Goal: Task Accomplishment & Management: Use online tool/utility

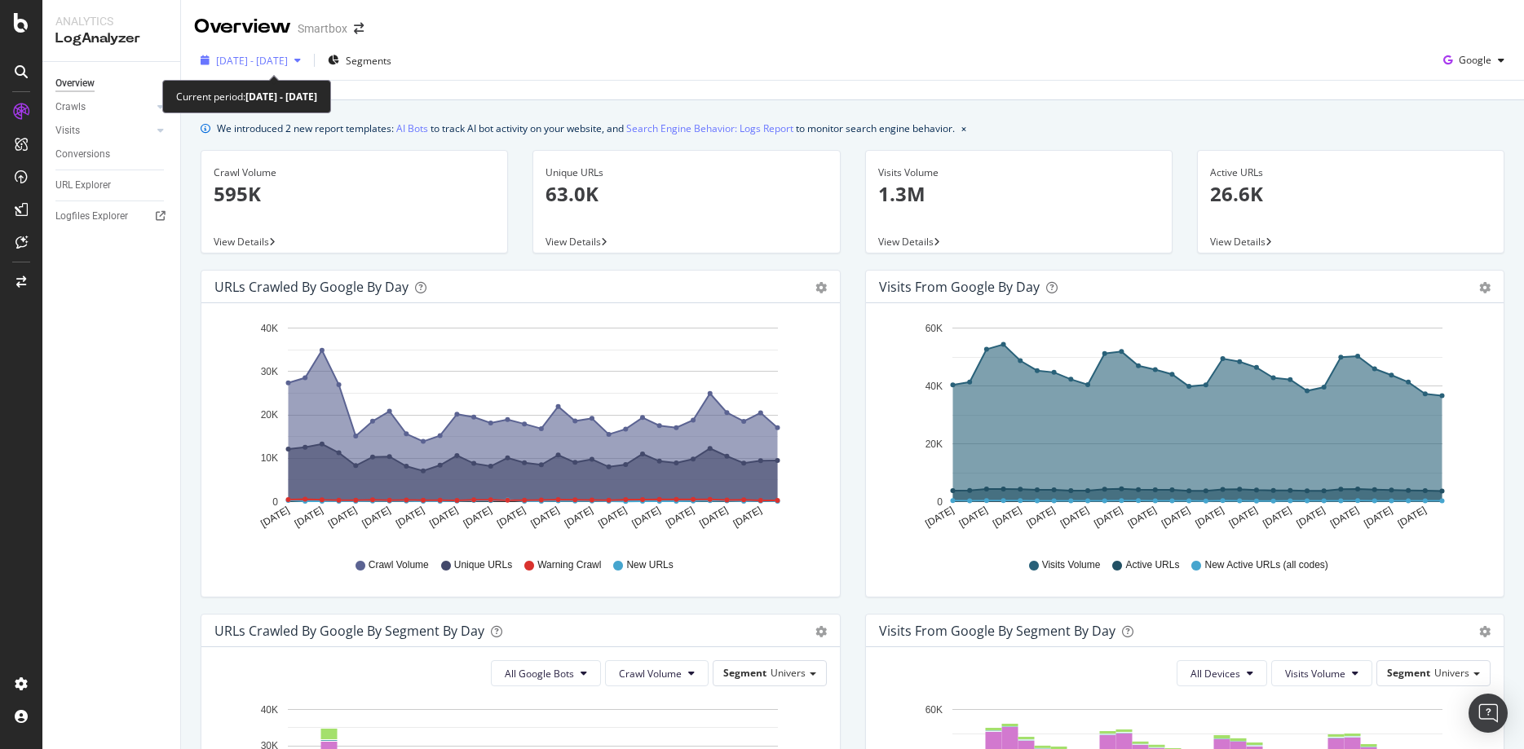
click at [263, 57] on span "2023 Sep. 29th - Oct. 28th" at bounding box center [252, 61] width 72 height 14
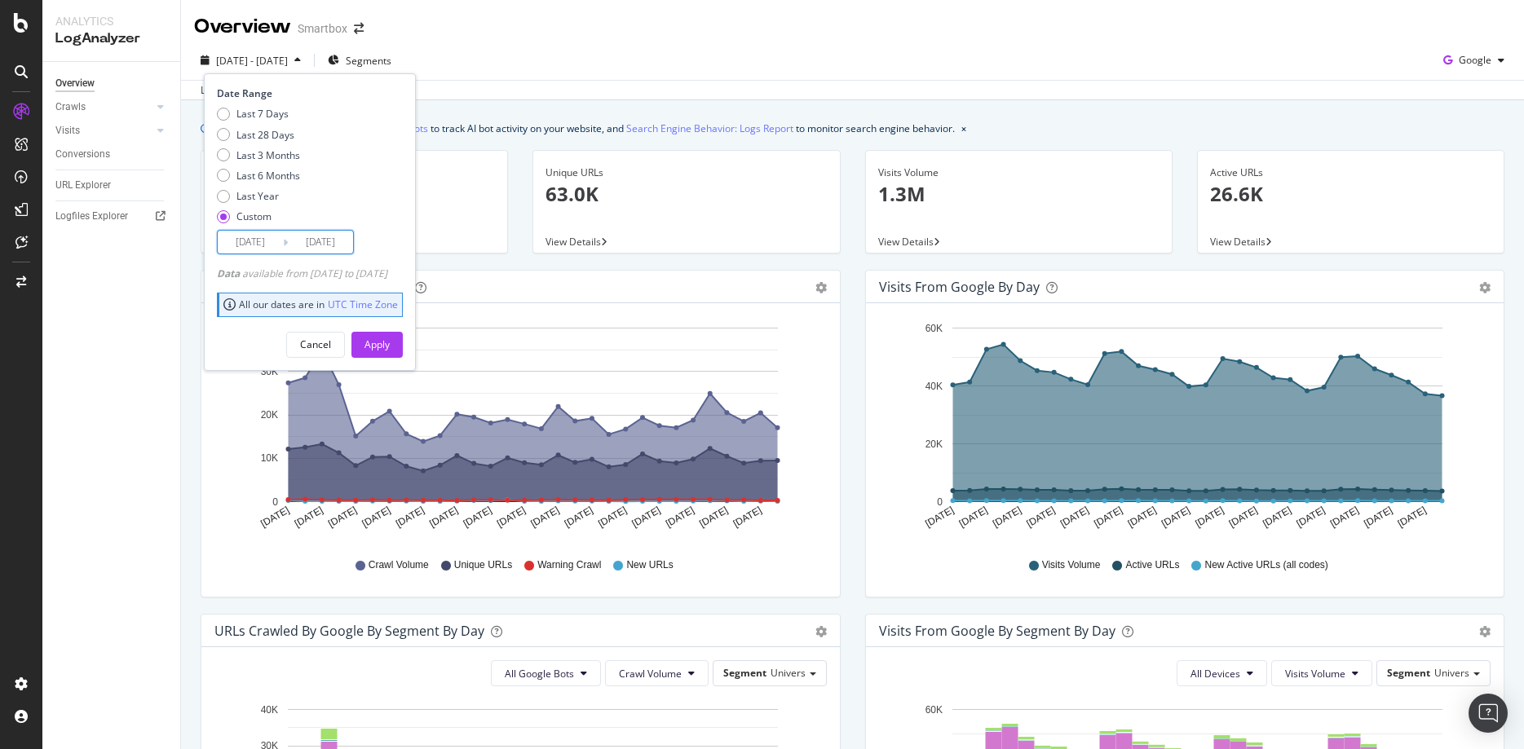
click at [288, 245] on input "2023/10/28" at bounding box center [320, 242] width 65 height 23
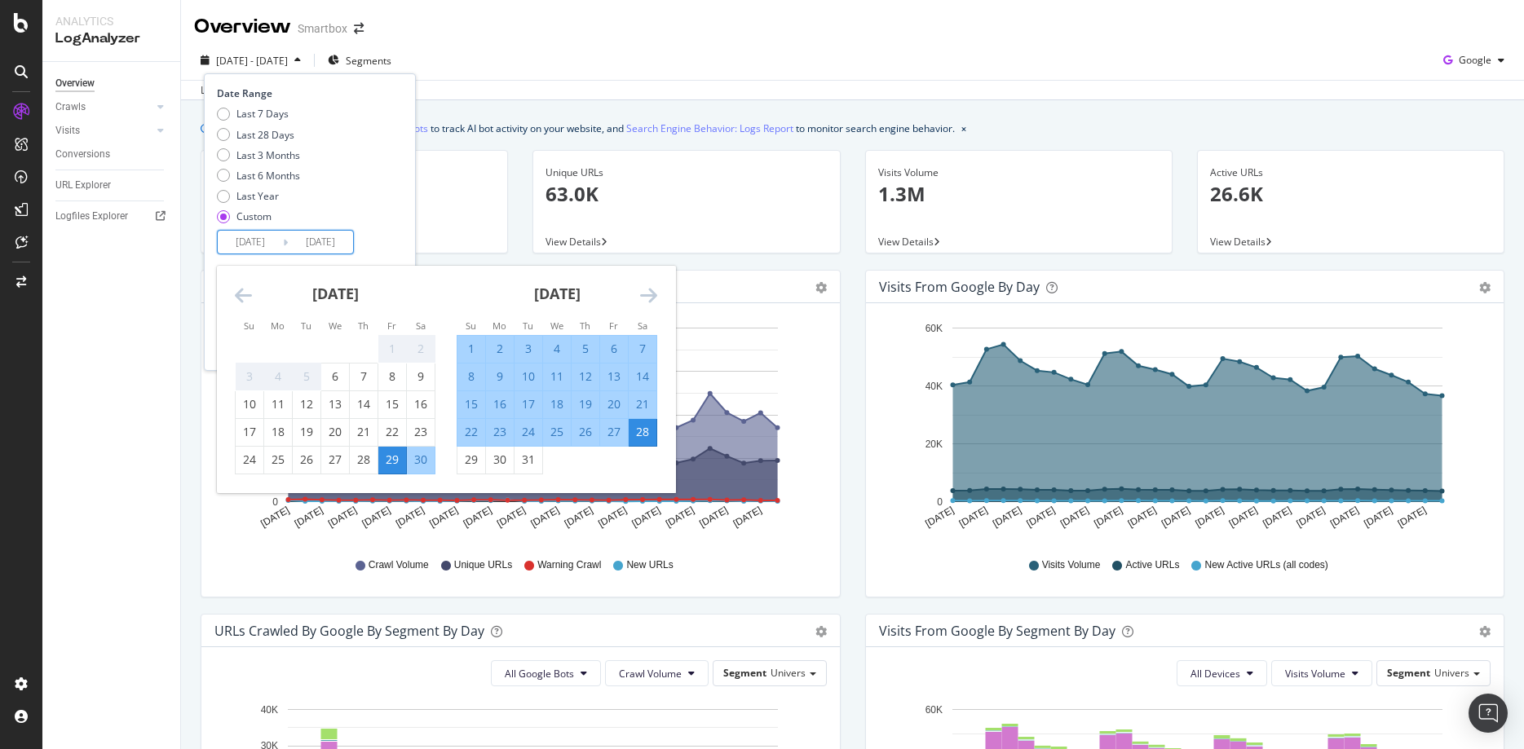
click at [652, 298] on icon "Move forward to switch to the next month." at bounding box center [648, 295] width 17 height 20
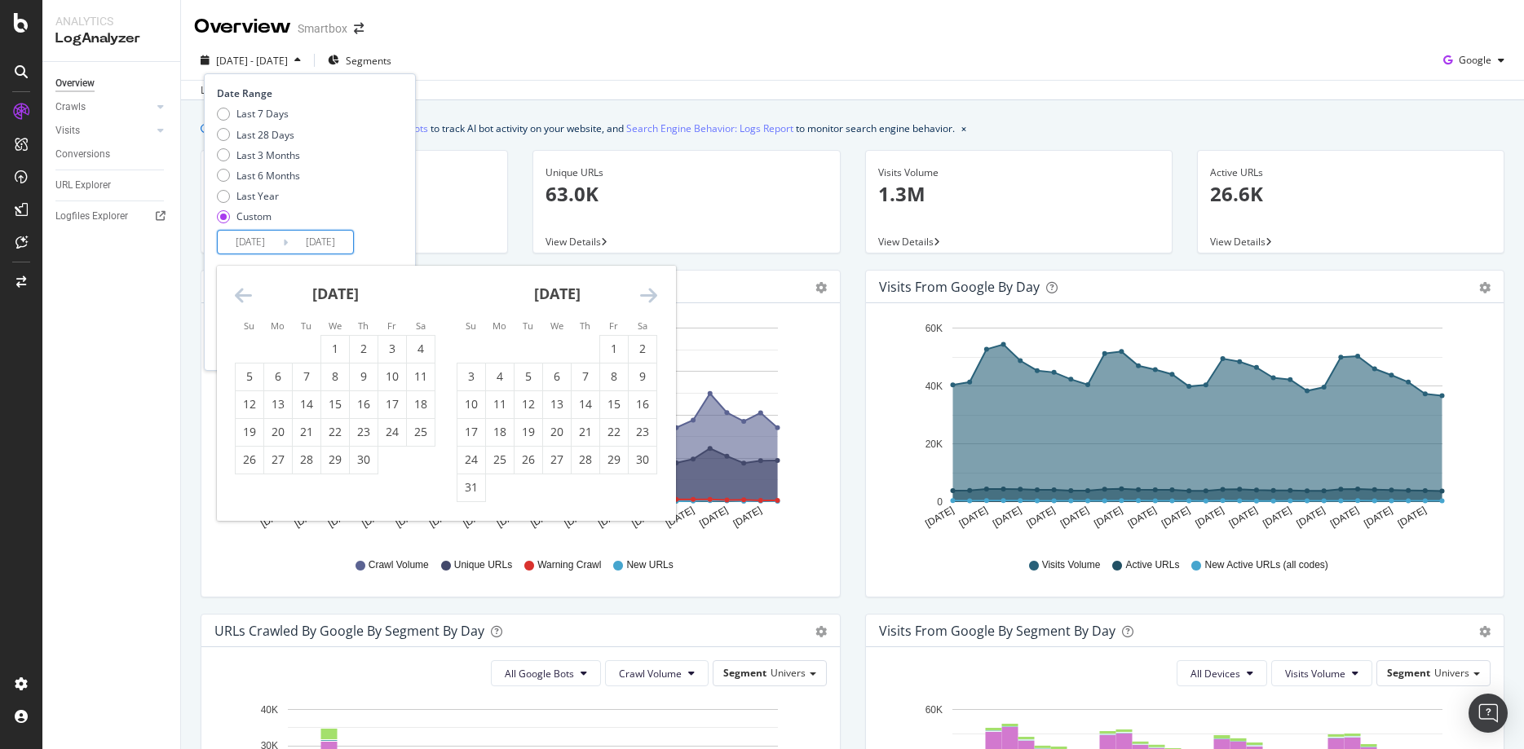
click at [652, 298] on icon "Move forward to switch to the next month." at bounding box center [648, 295] width 17 height 20
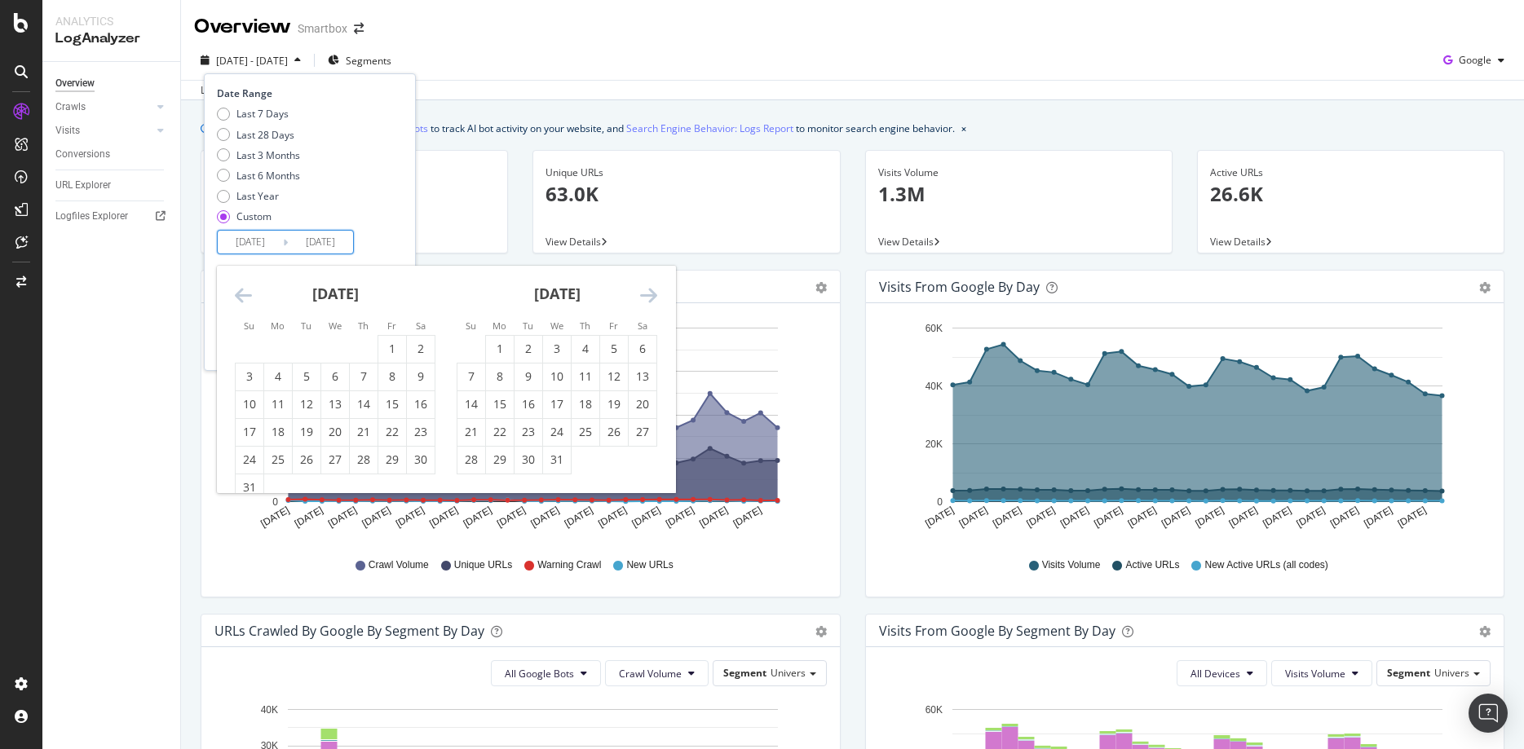
click at [652, 298] on icon "Move forward to switch to the next month." at bounding box center [648, 295] width 17 height 20
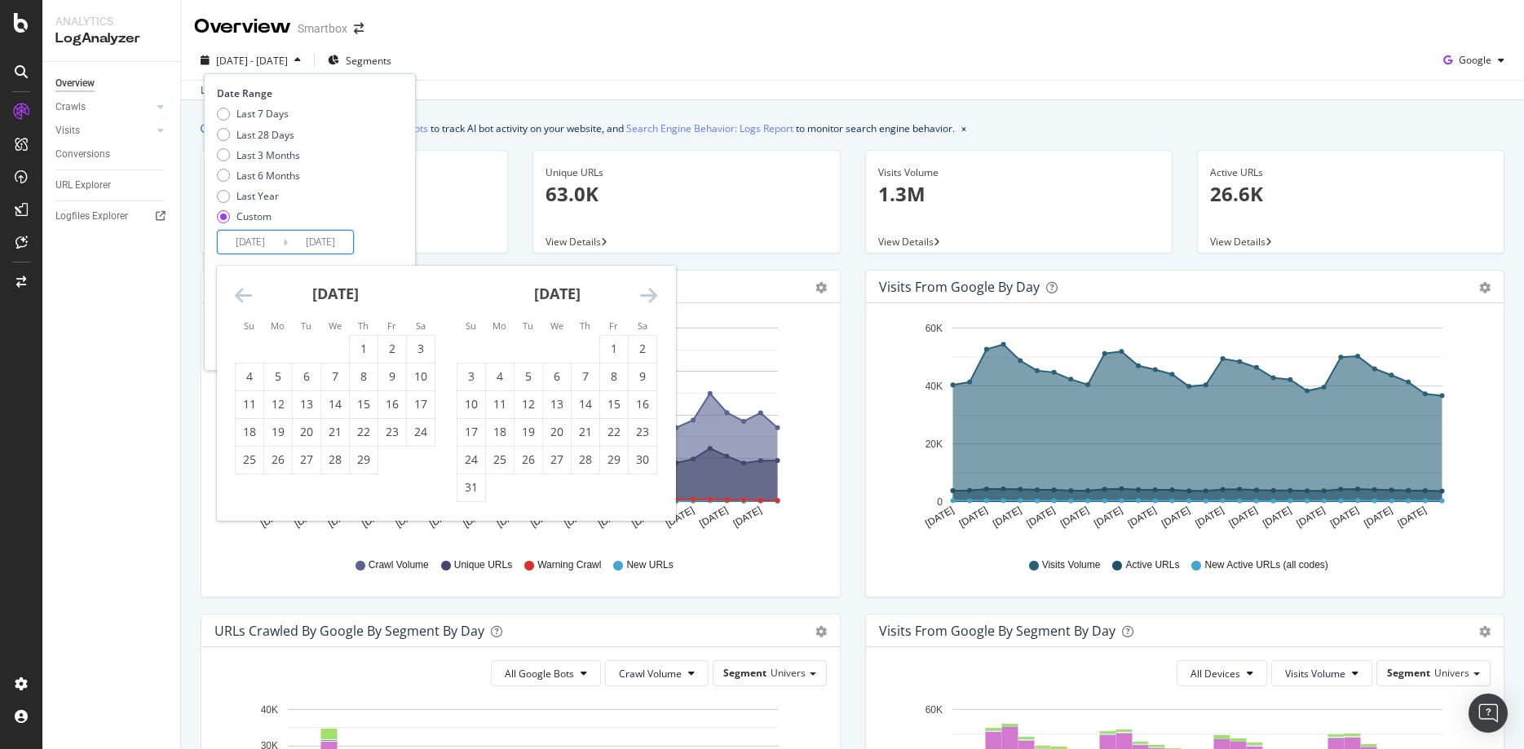
click at [652, 298] on icon "Move forward to switch to the next month." at bounding box center [648, 295] width 17 height 20
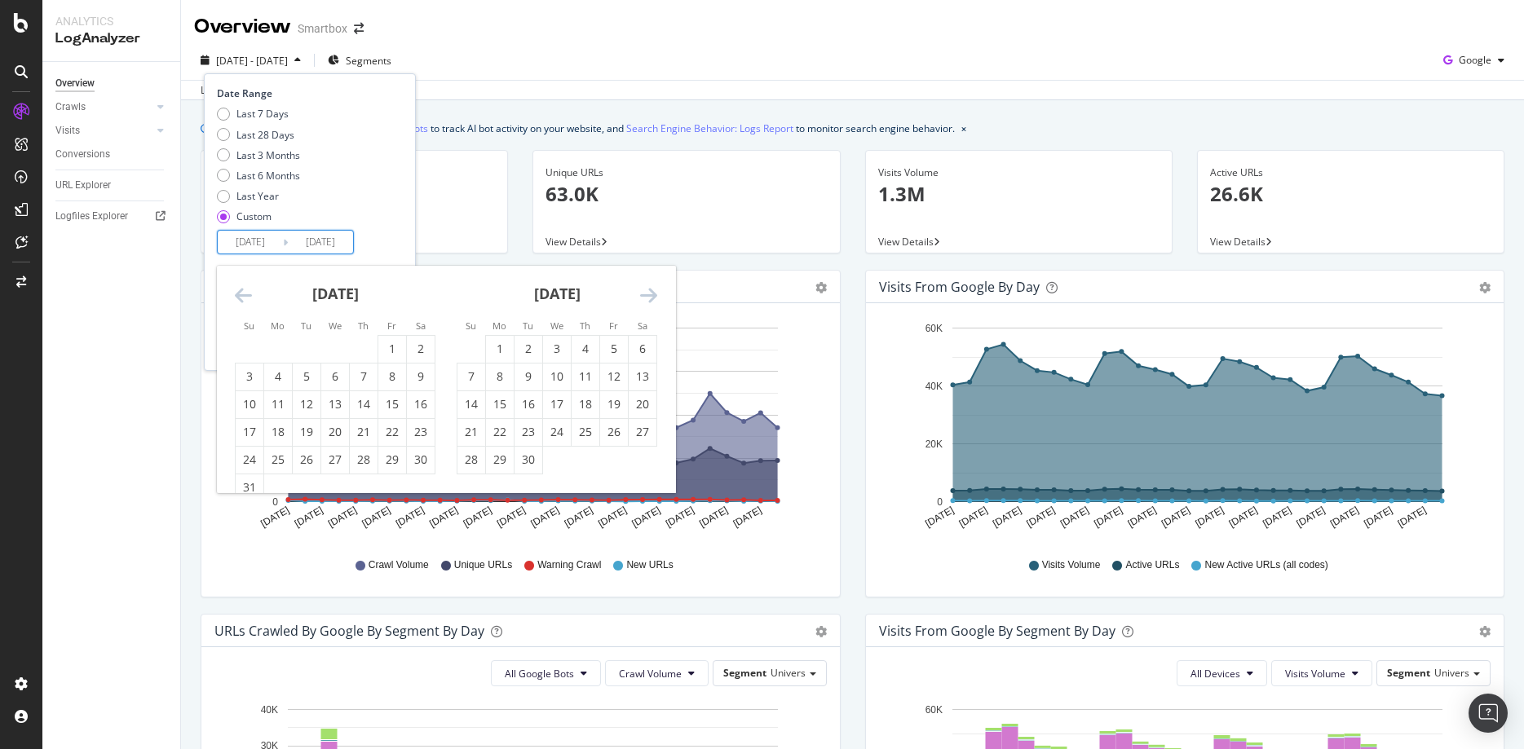
click at [652, 298] on icon "Move forward to switch to the next month." at bounding box center [648, 295] width 17 height 20
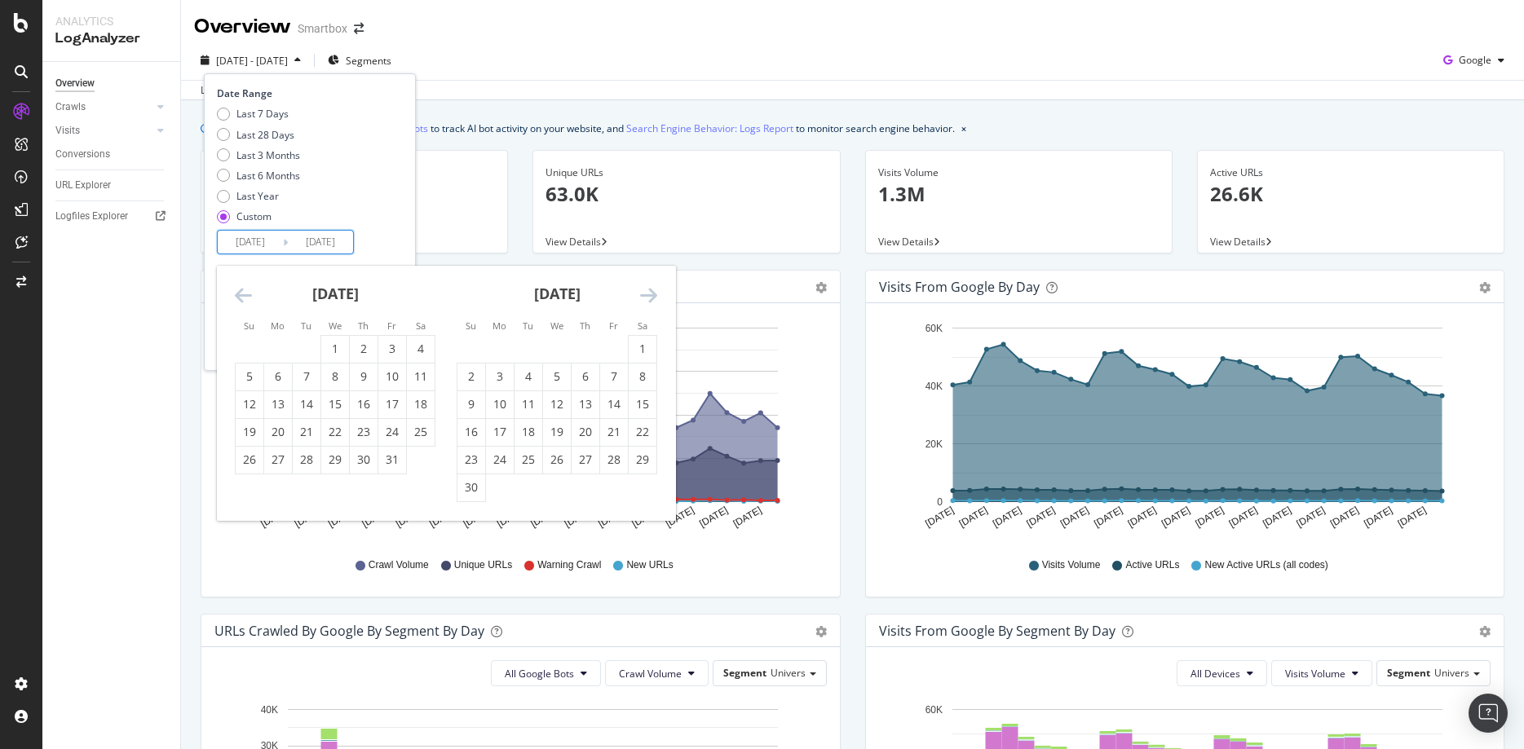
click at [652, 298] on icon "Move forward to switch to the next month." at bounding box center [648, 295] width 17 height 20
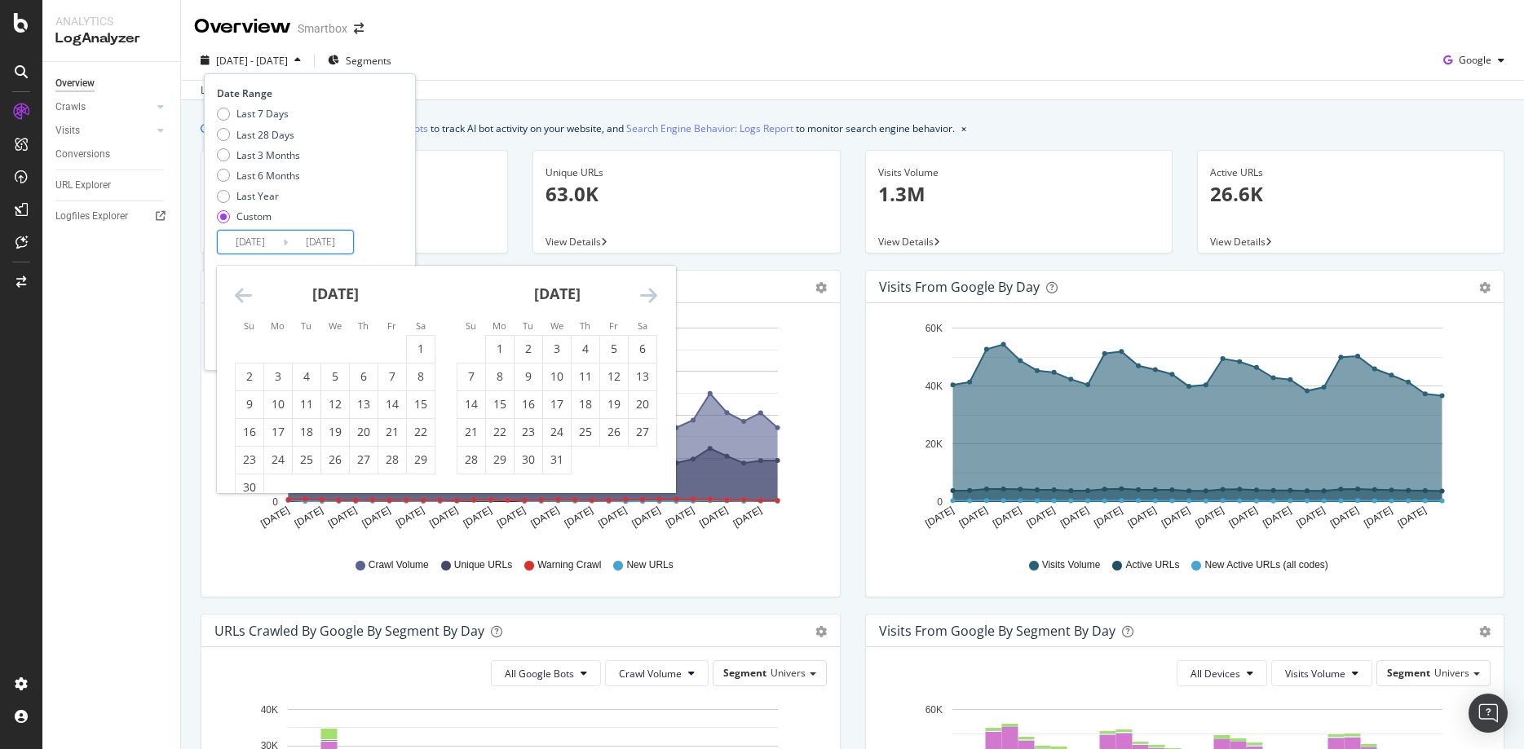
click at [652, 298] on icon "Move forward to switch to the next month." at bounding box center [648, 295] width 17 height 20
click at [579, 354] on div "1" at bounding box center [586, 349] width 28 height 16
type input "2024/08/01"
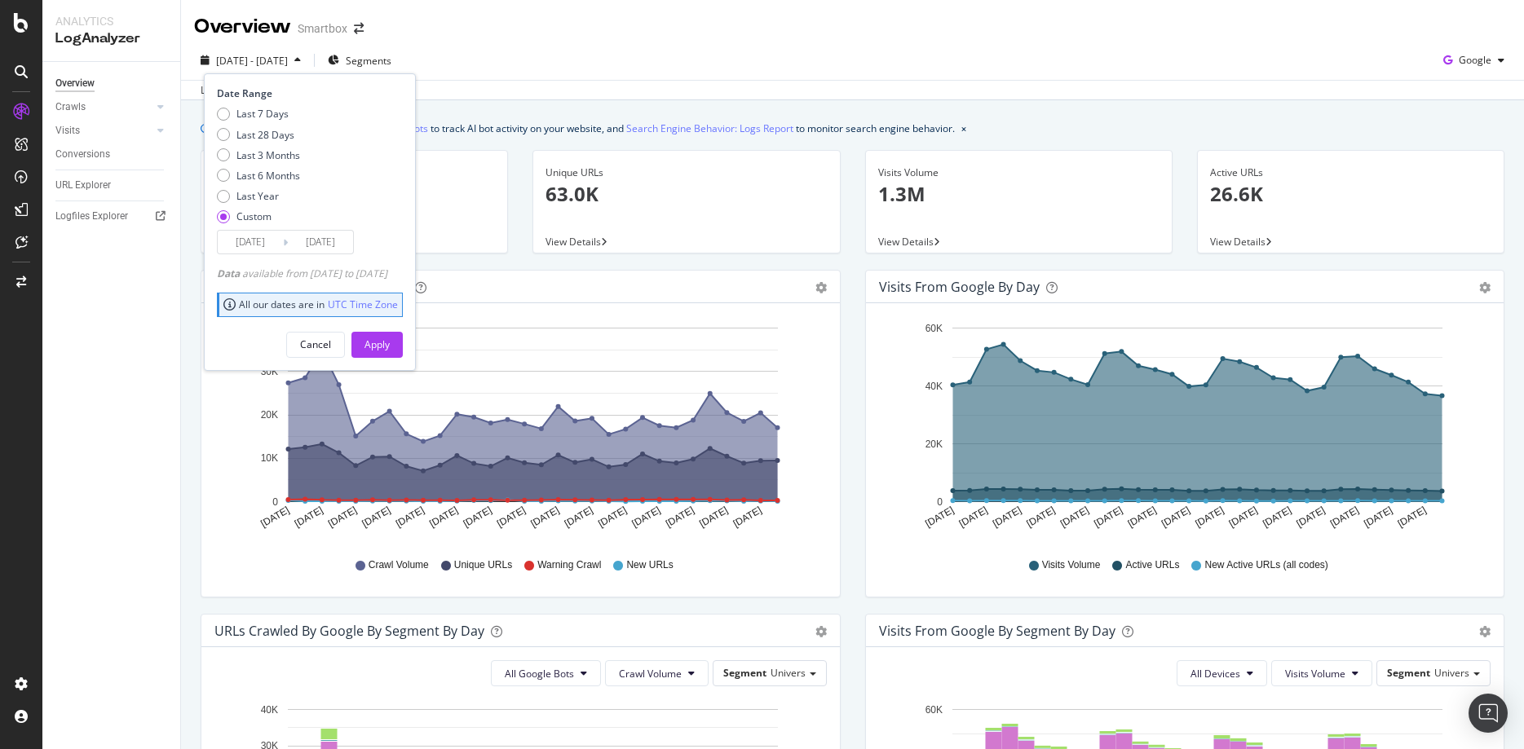
click at [266, 241] on input "2023/09/29" at bounding box center [250, 242] width 65 height 23
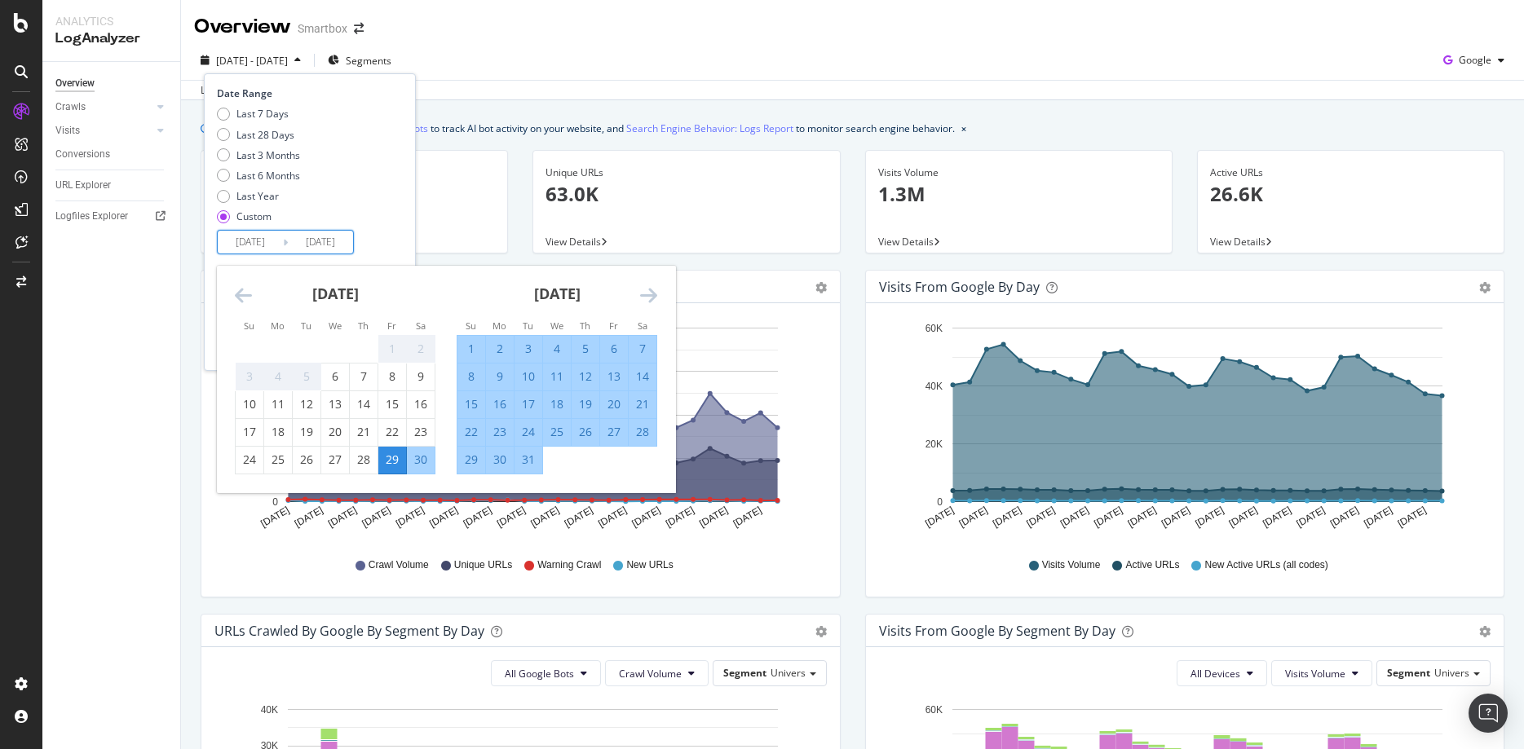
click at [647, 296] on icon "Move forward to switch to the next month." at bounding box center [648, 295] width 17 height 20
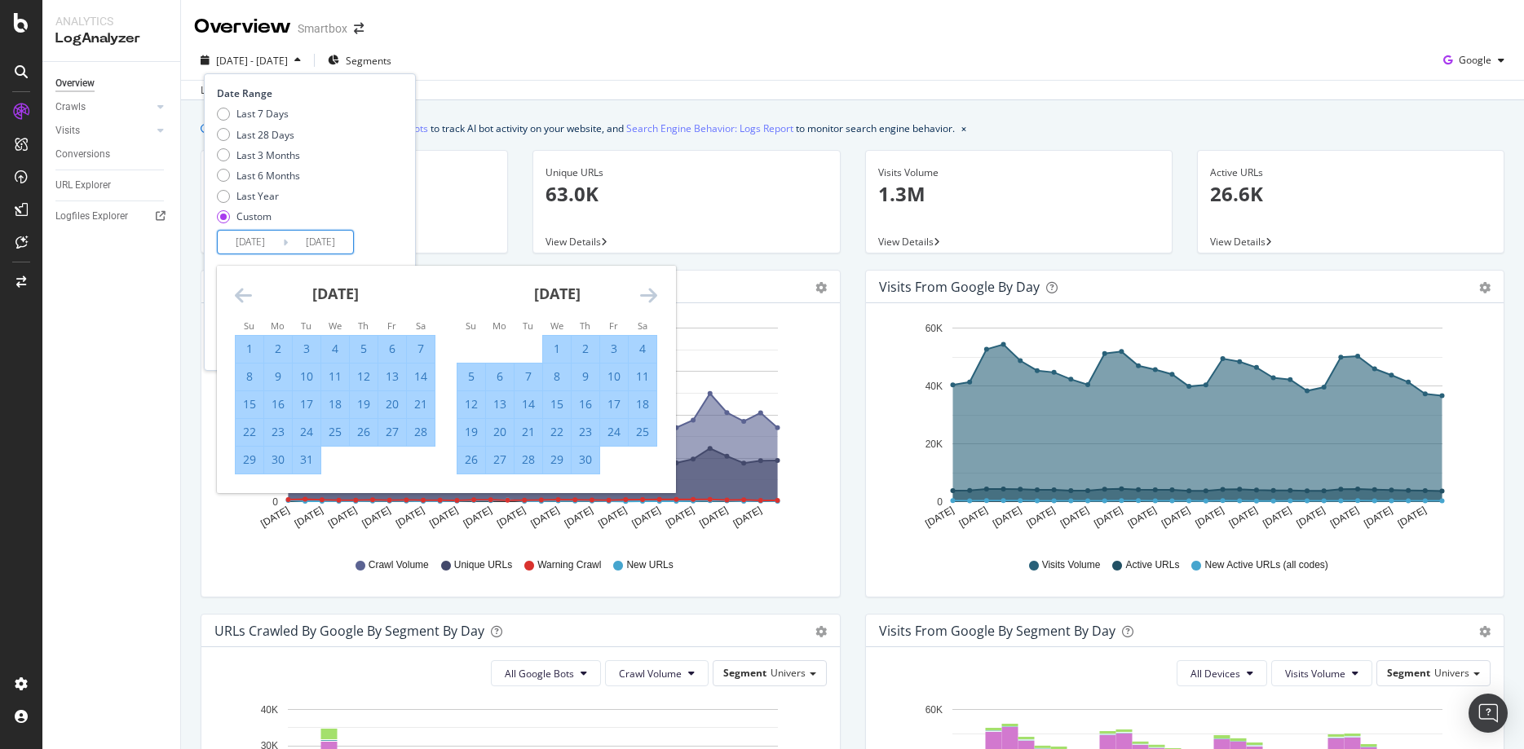
click at [647, 296] on icon "Move forward to switch to the next month." at bounding box center [648, 295] width 17 height 20
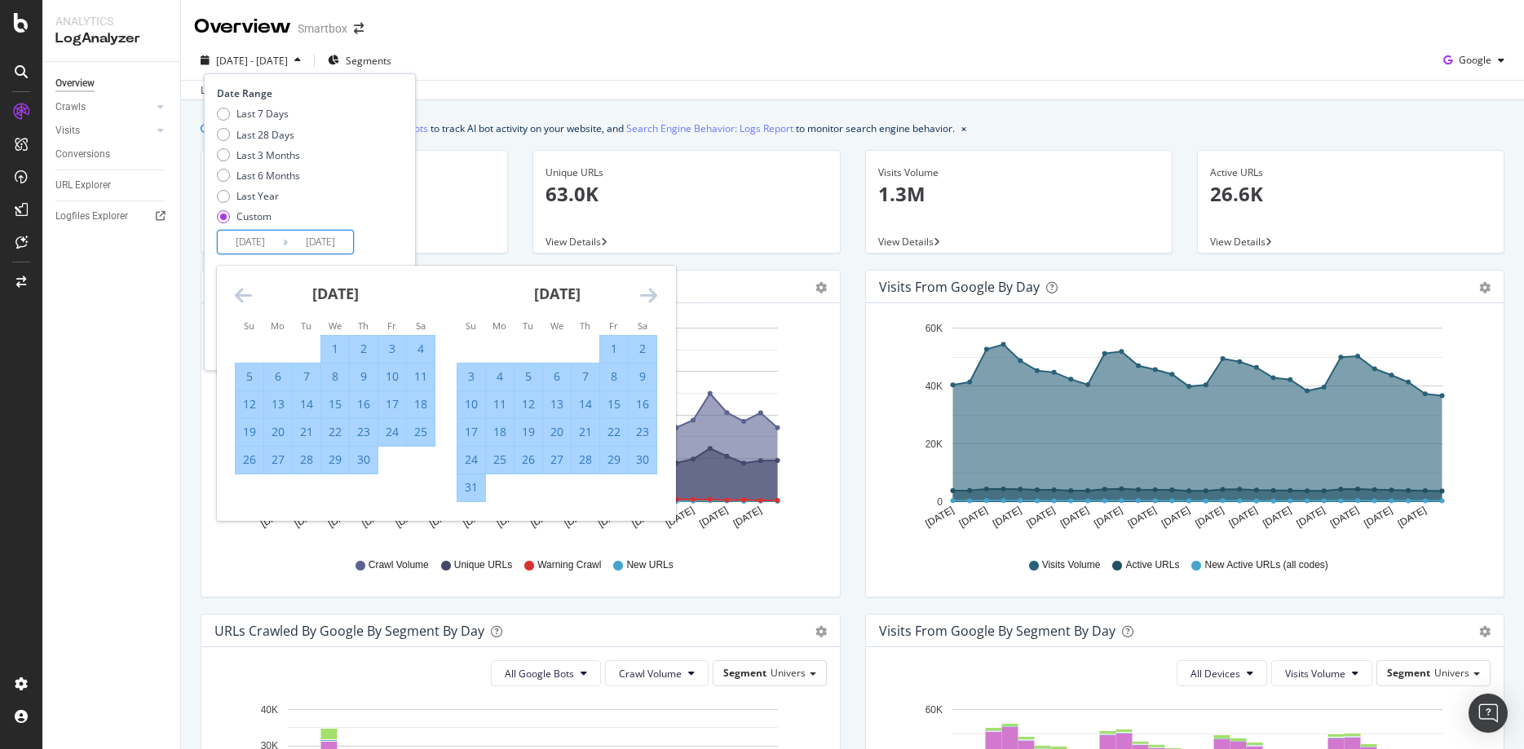
click at [647, 295] on icon "Move forward to switch to the next month." at bounding box center [648, 295] width 17 height 20
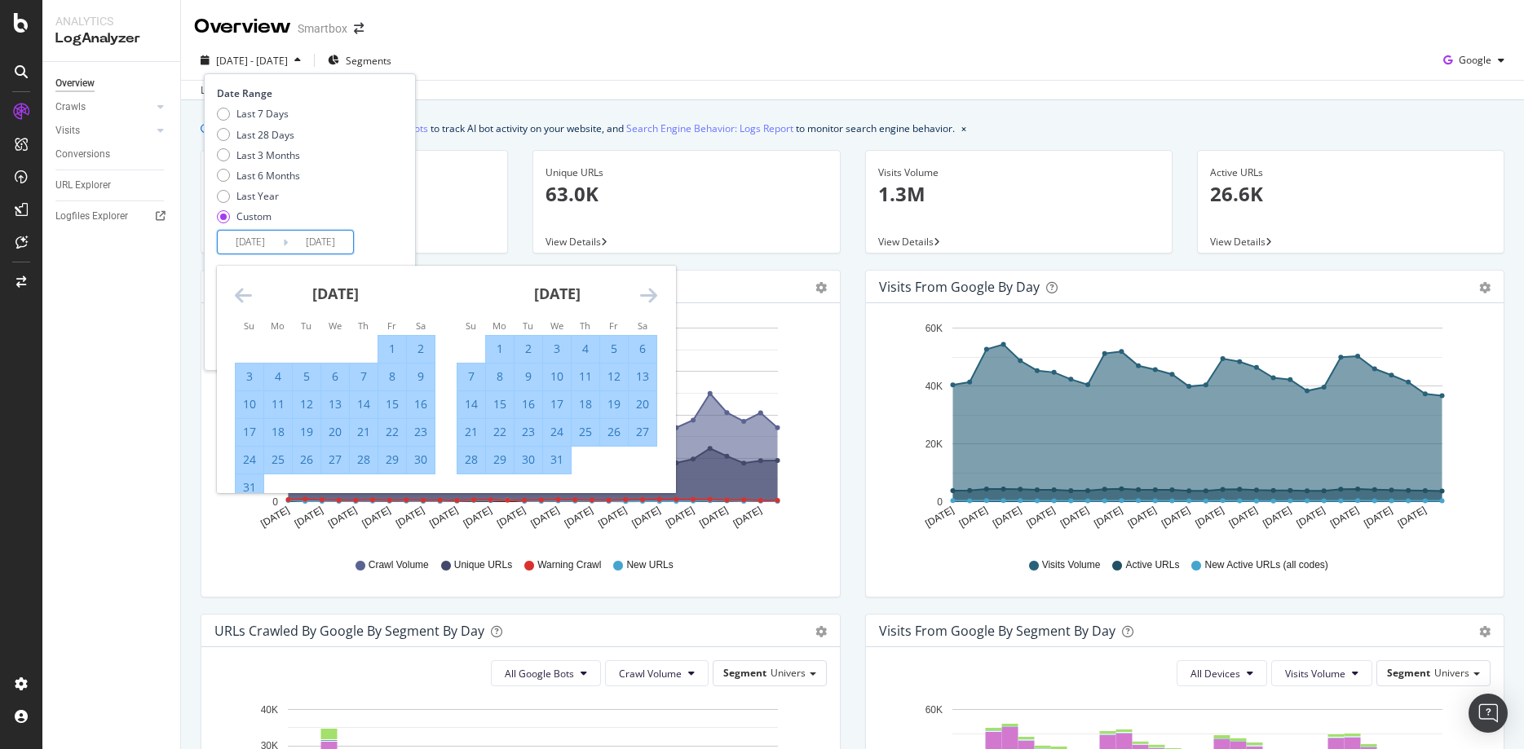
click at [647, 295] on icon "Move forward to switch to the next month." at bounding box center [648, 295] width 17 height 20
click at [646, 294] on icon "Move forward to switch to the next month." at bounding box center [648, 295] width 17 height 20
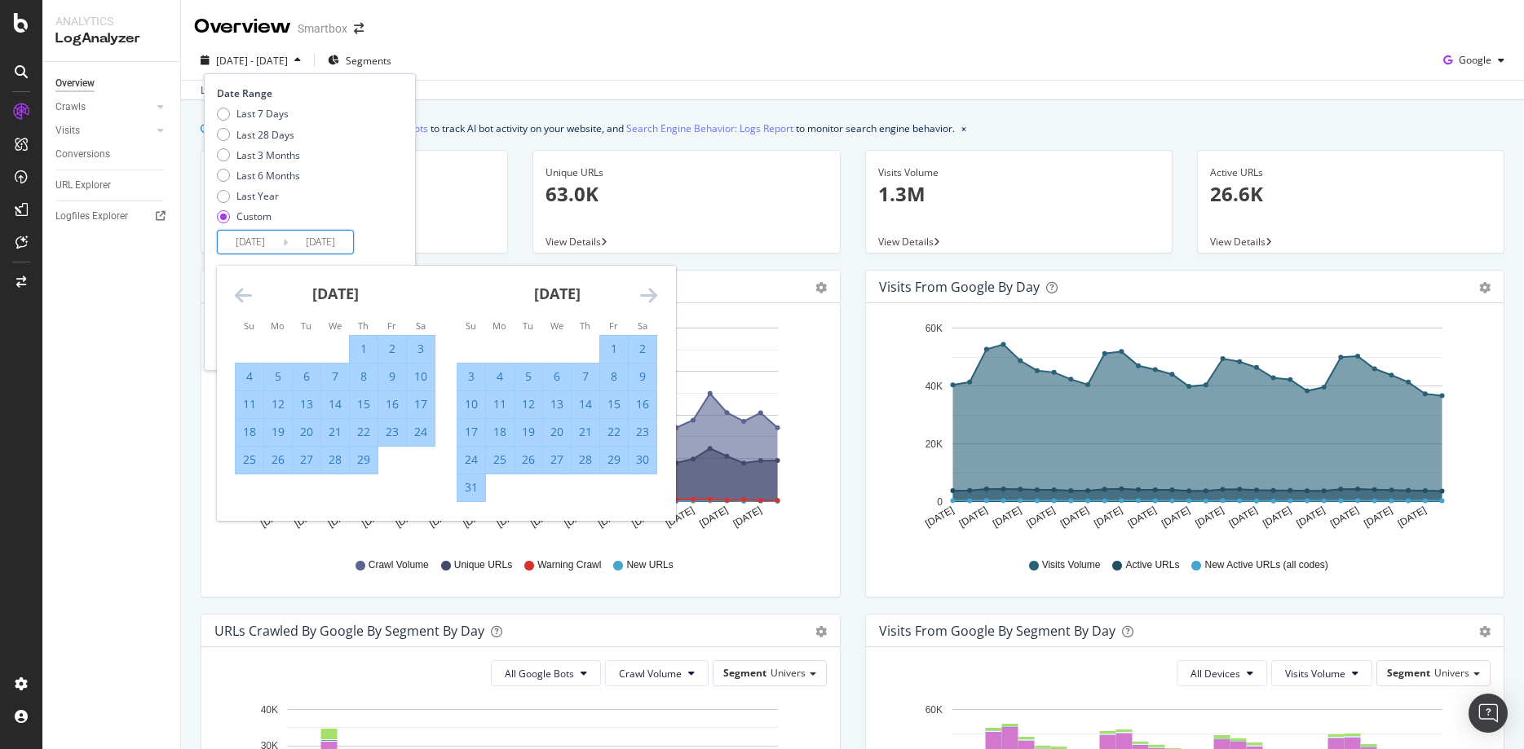
click at [646, 294] on icon "Move forward to switch to the next month." at bounding box center [648, 295] width 17 height 20
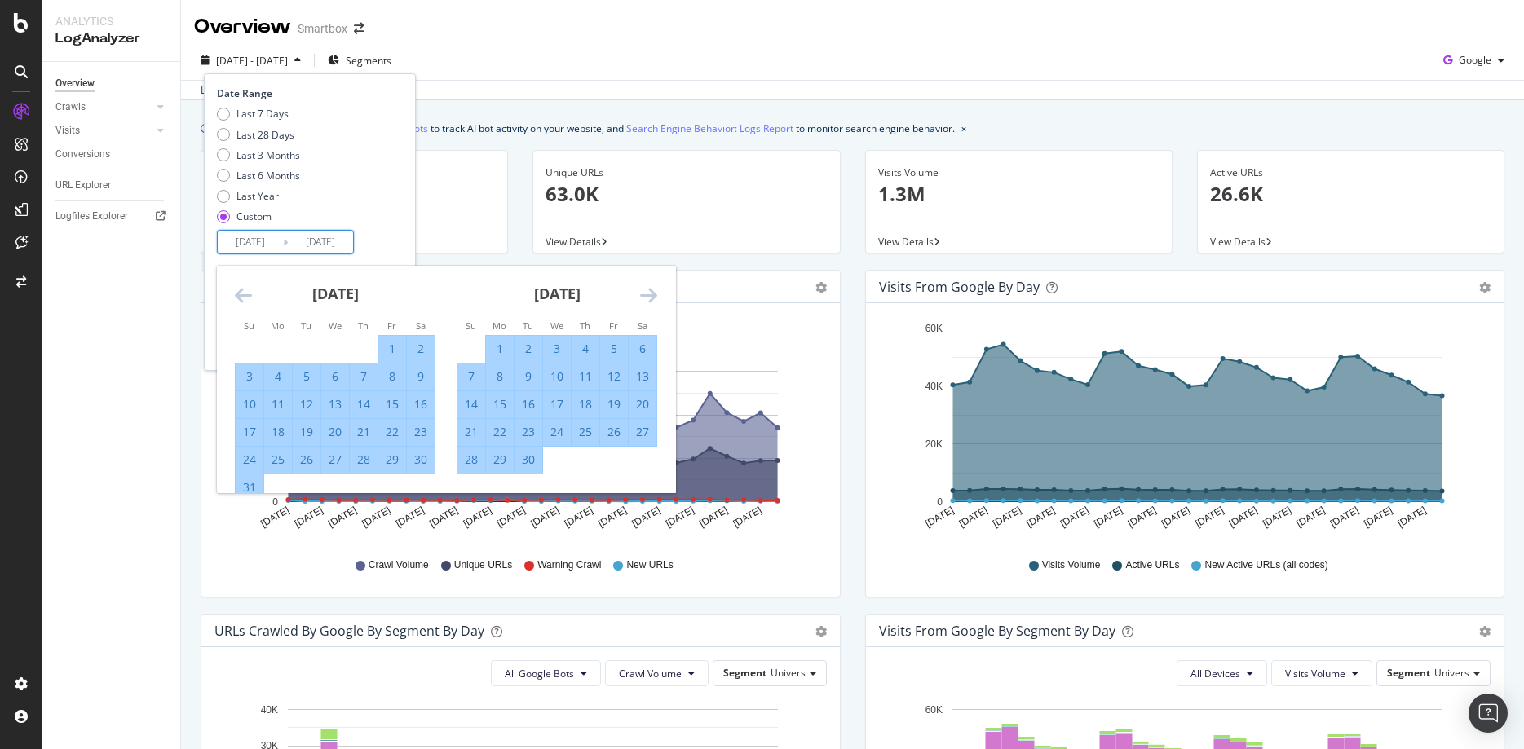
click at [646, 294] on icon "Move forward to switch to the next month." at bounding box center [648, 295] width 17 height 20
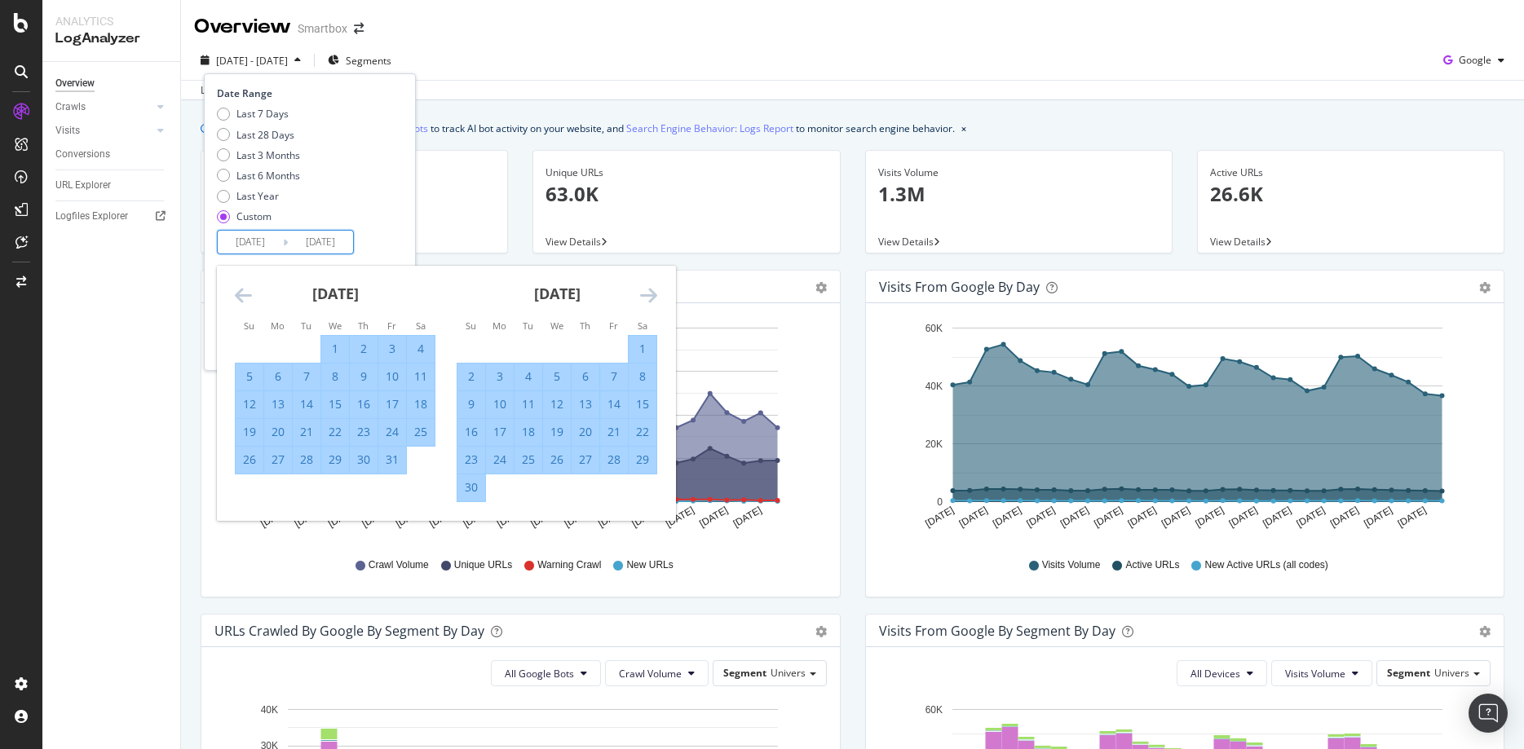
click at [646, 294] on icon "Move forward to switch to the next month." at bounding box center [648, 295] width 17 height 20
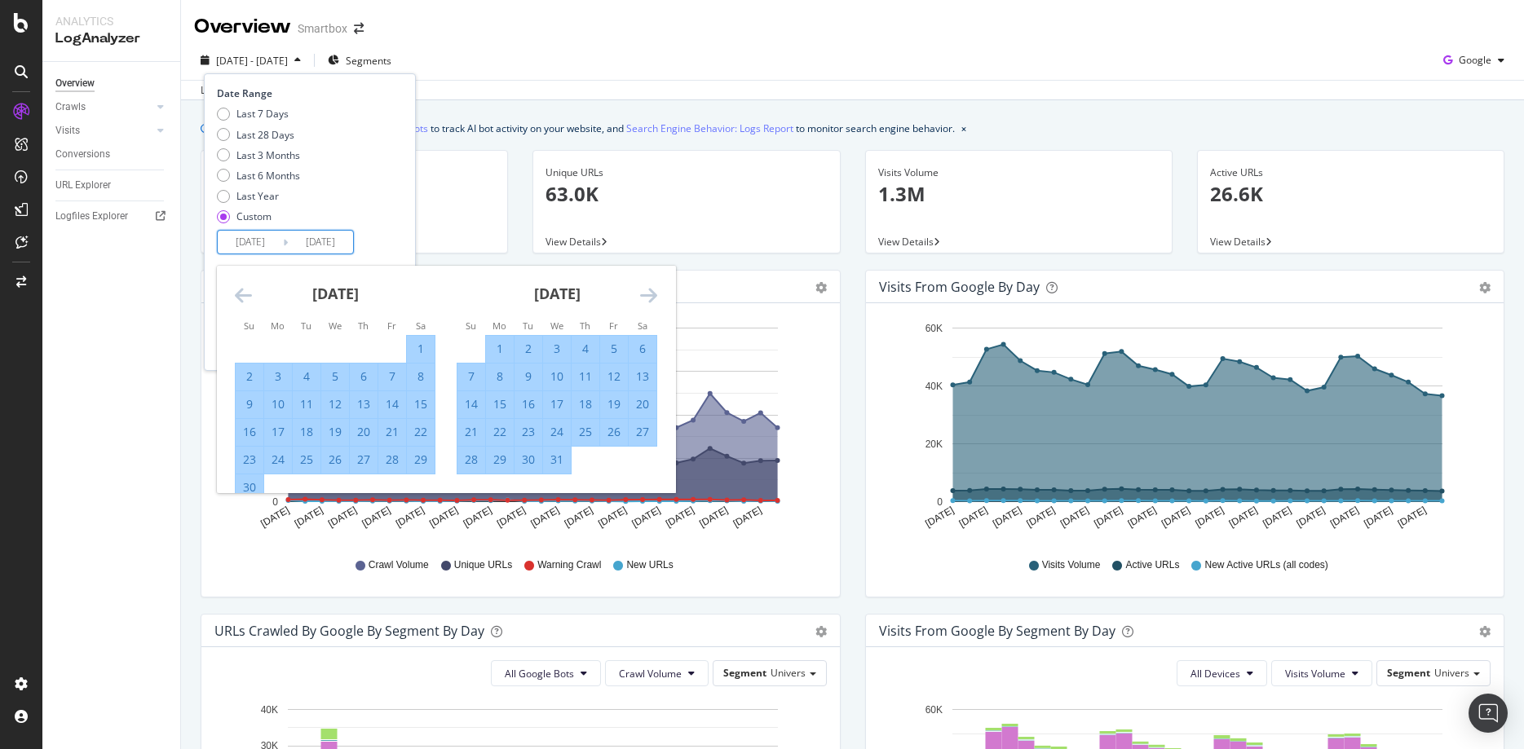
click at [646, 294] on icon "Move forward to switch to the next month." at bounding box center [648, 295] width 17 height 20
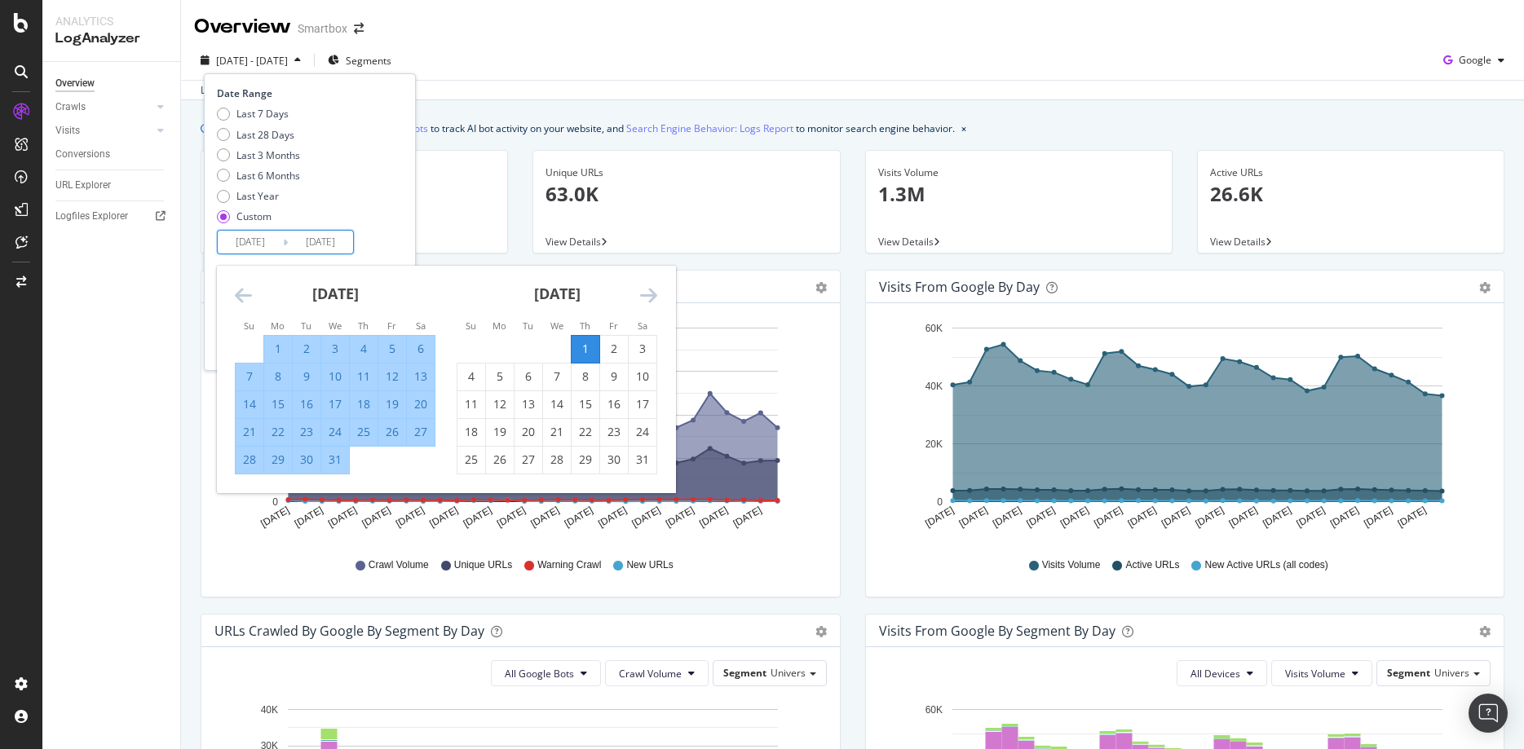
click at [584, 348] on div "1" at bounding box center [586, 349] width 28 height 16
type input "2024/08/01"
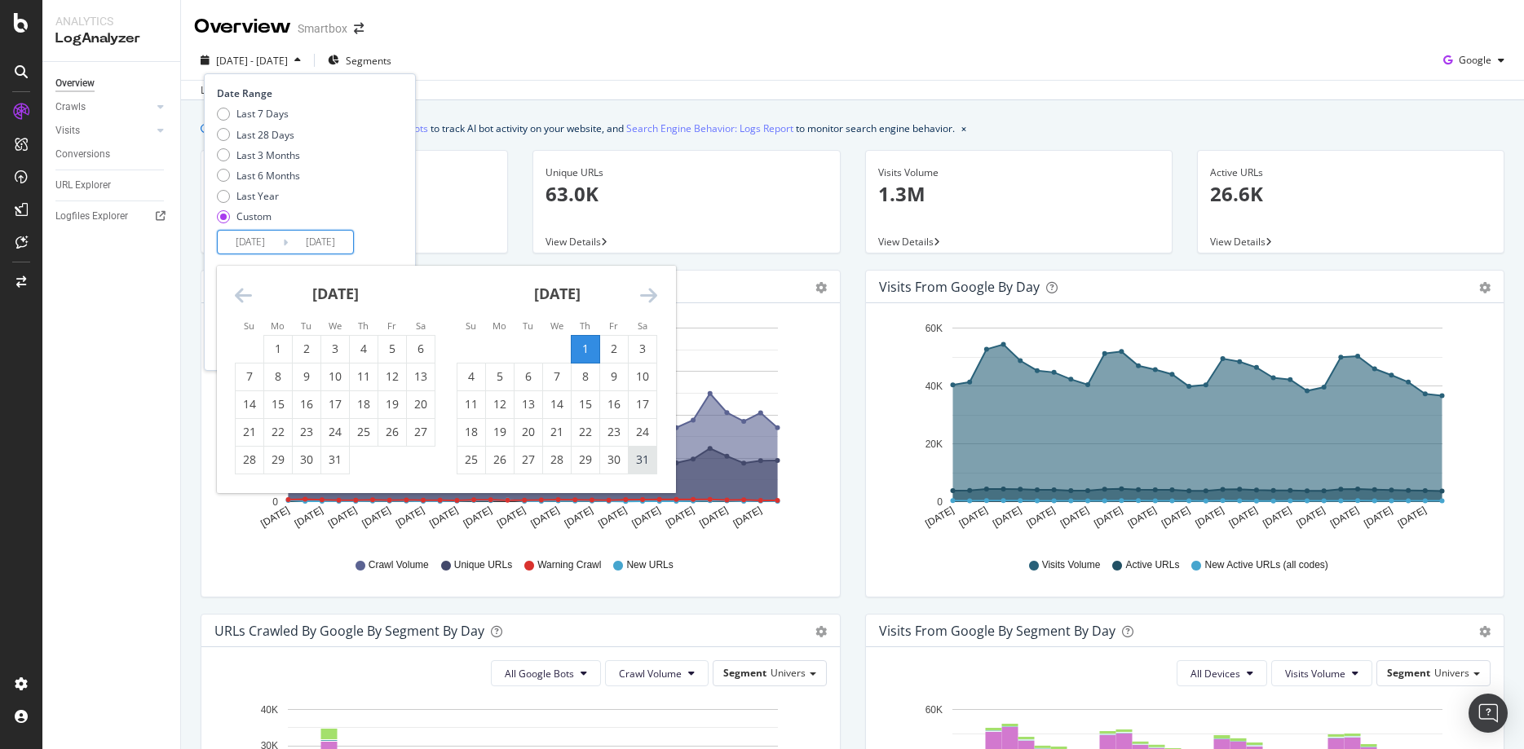
click at [642, 460] on div "31" at bounding box center [643, 460] width 28 height 16
type input "2024/08/31"
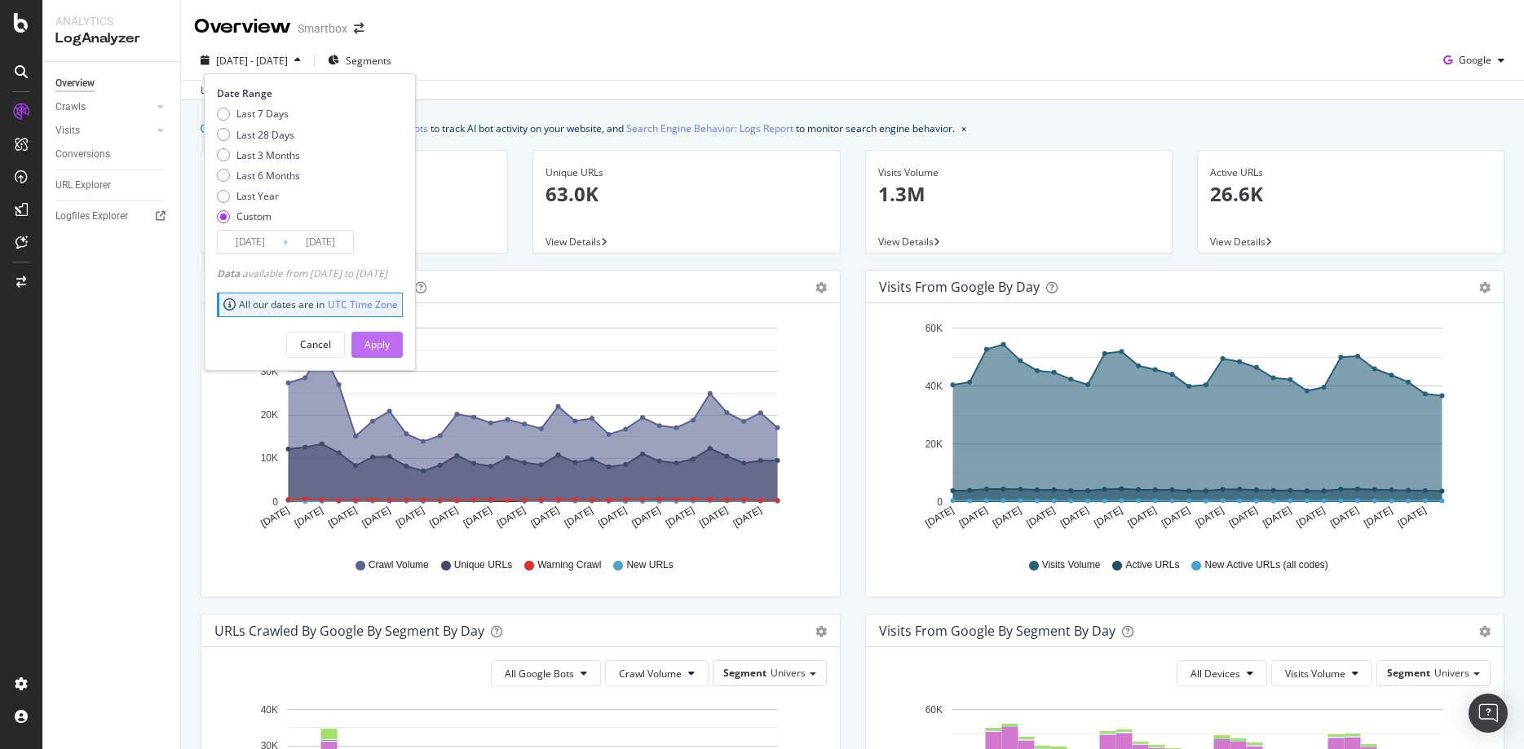
click at [390, 347] on div "Apply" at bounding box center [376, 345] width 25 height 14
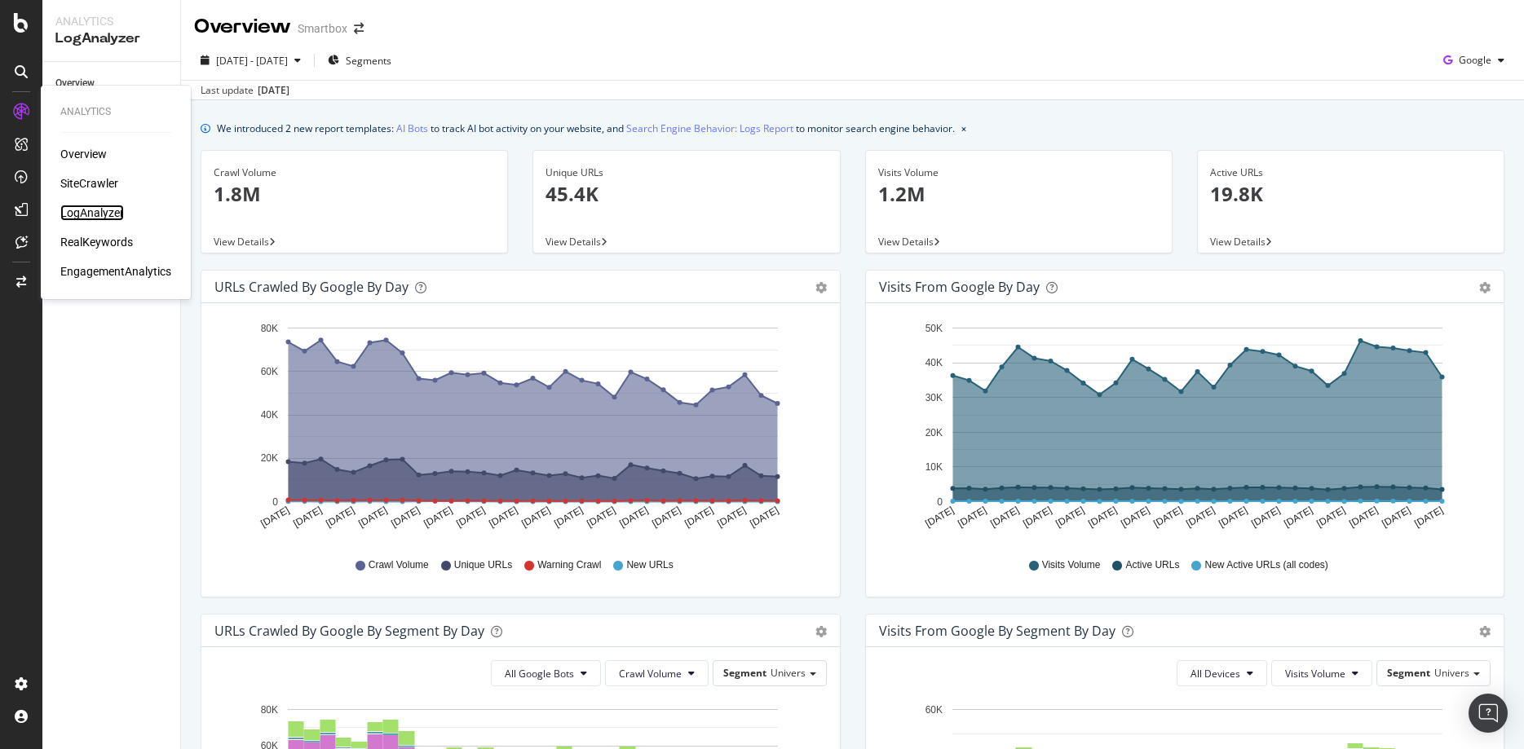
click at [96, 210] on div "LogAnalyzer" at bounding box center [92, 213] width 64 height 16
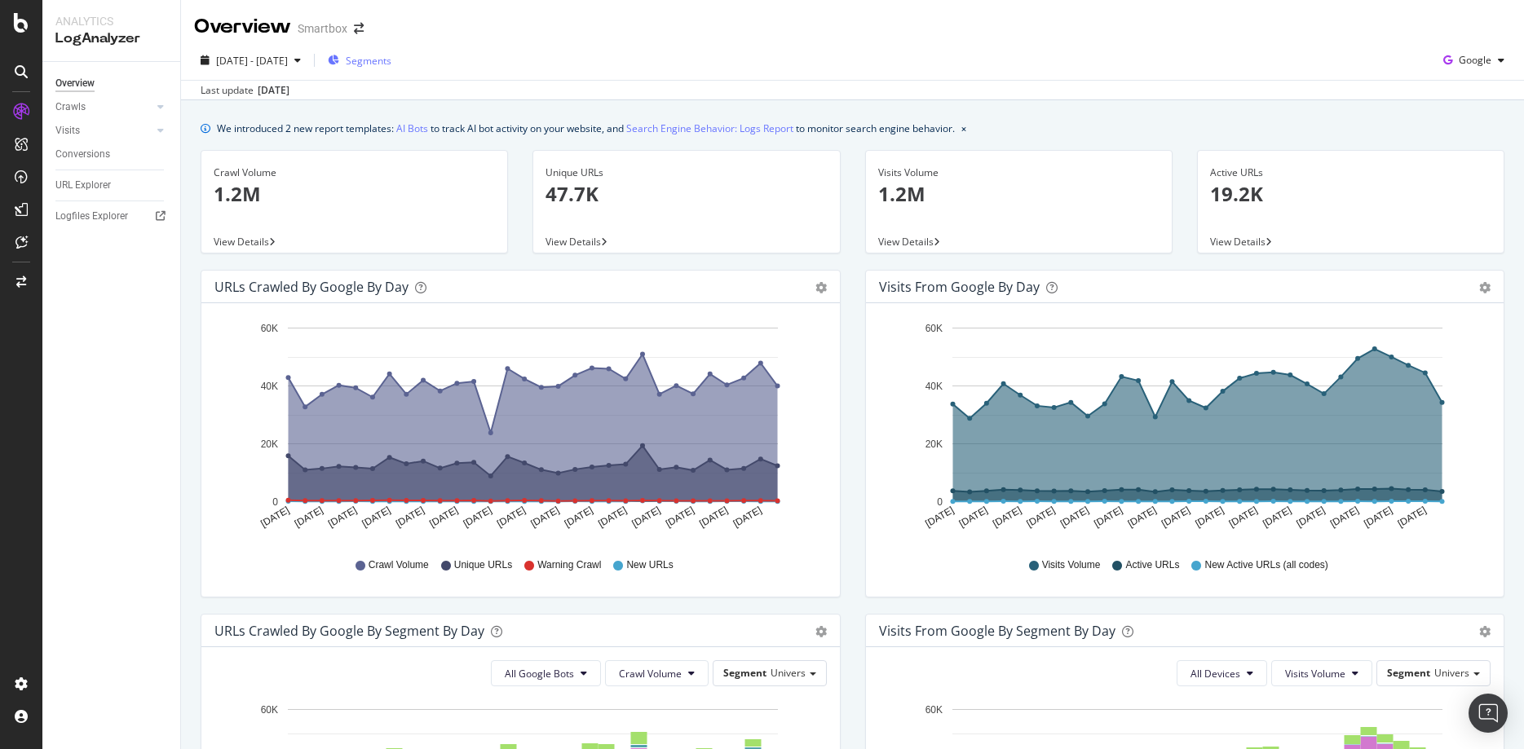
click at [391, 59] on span "Segments" at bounding box center [369, 61] width 46 height 14
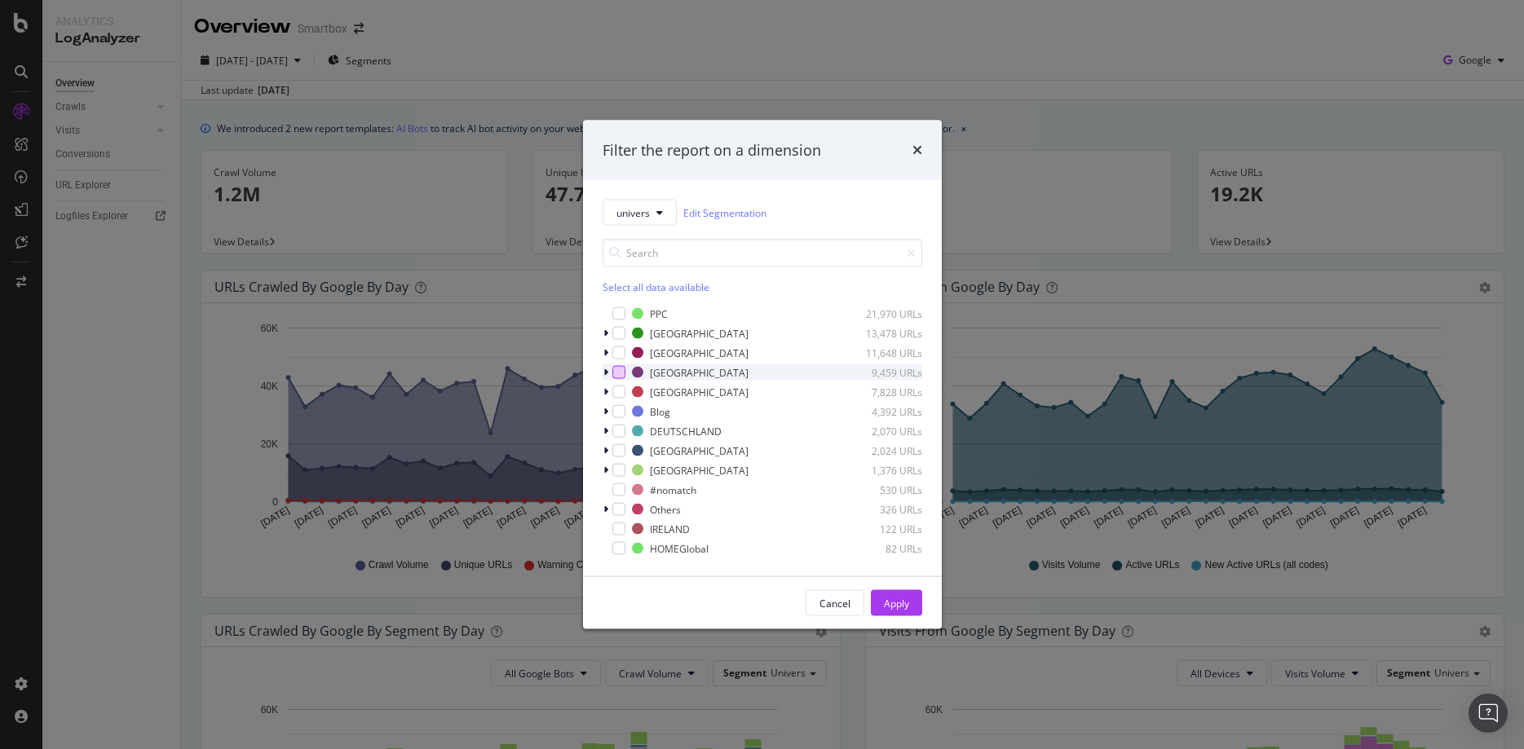
click at [620, 373] on div "modal" at bounding box center [618, 372] width 13 height 13
click at [911, 609] on button "Apply" at bounding box center [896, 603] width 51 height 26
